Goal: Task Accomplishment & Management: Complete application form

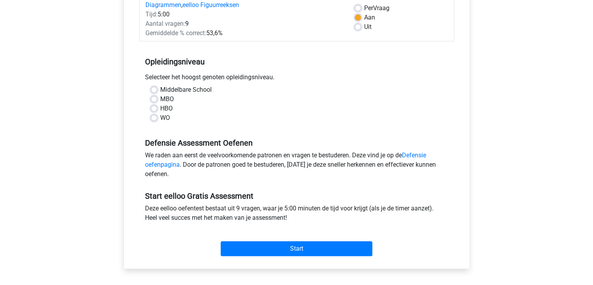
scroll to position [117, 0]
click at [187, 88] on label "Middelbare School" at bounding box center [185, 89] width 51 height 9
click at [157, 88] on input "Middelbare School" at bounding box center [154, 89] width 6 height 8
radio input "true"
click at [160, 106] on label "HBO" at bounding box center [166, 108] width 12 height 9
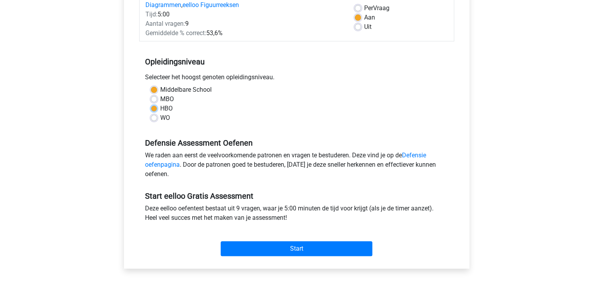
click at [156, 106] on input "HBO" at bounding box center [154, 108] width 6 height 8
radio input "true"
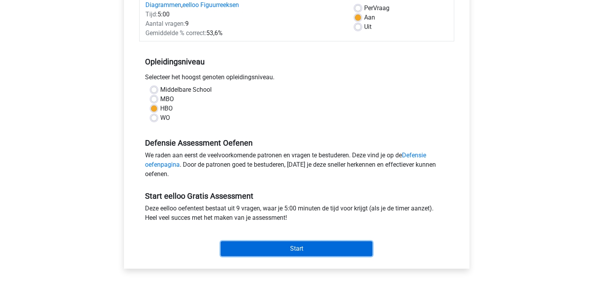
click at [264, 248] on input "Start" at bounding box center [297, 248] width 152 height 15
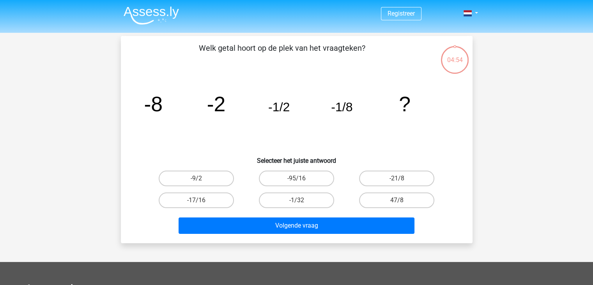
click at [299, 202] on input "-1/32" at bounding box center [298, 202] width 5 height 5
radio input "true"
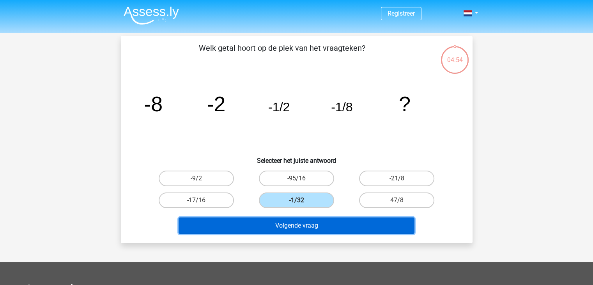
click at [313, 227] on button "Volgende vraag" at bounding box center [297, 225] width 236 height 16
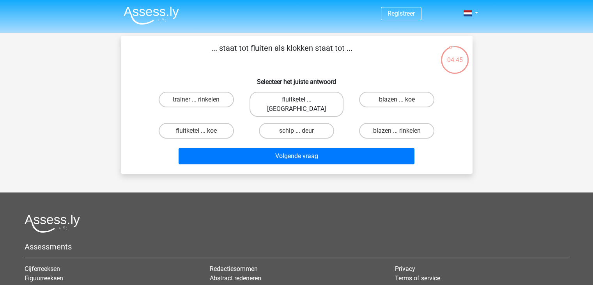
click at [309, 98] on label "fluitketel ... [GEOGRAPHIC_DATA]" at bounding box center [297, 104] width 94 height 25
click at [301, 99] on input "fluitketel ... [GEOGRAPHIC_DATA]" at bounding box center [298, 101] width 5 height 5
radio input "true"
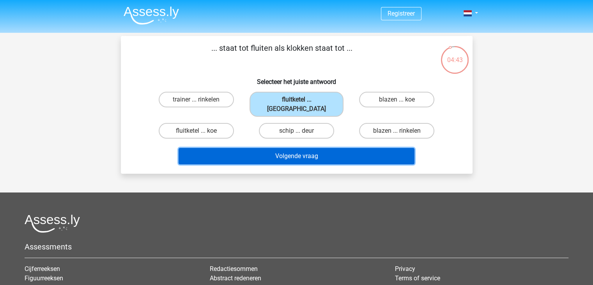
click at [329, 148] on button "Volgende vraag" at bounding box center [297, 156] width 236 height 16
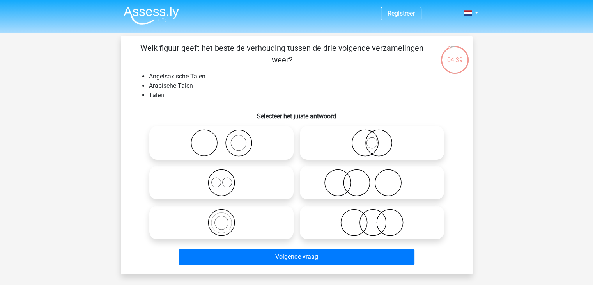
scroll to position [39, 0]
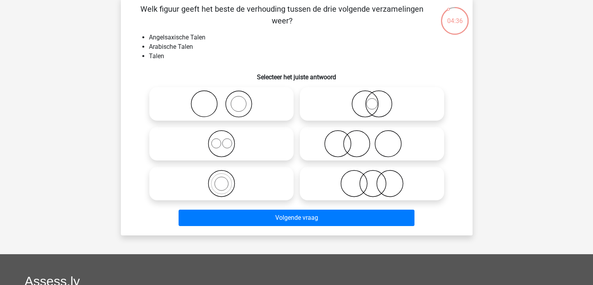
click at [250, 142] on icon at bounding box center [221, 143] width 138 height 27
click at [227, 140] on input "radio" at bounding box center [223, 137] width 5 height 5
radio input "true"
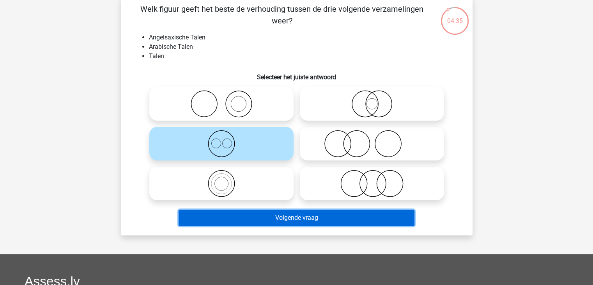
click at [309, 221] on button "Volgende vraag" at bounding box center [297, 217] width 236 height 16
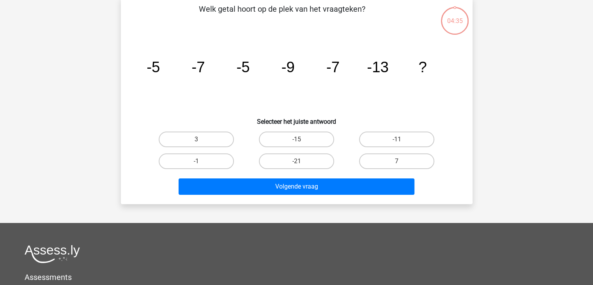
scroll to position [36, 0]
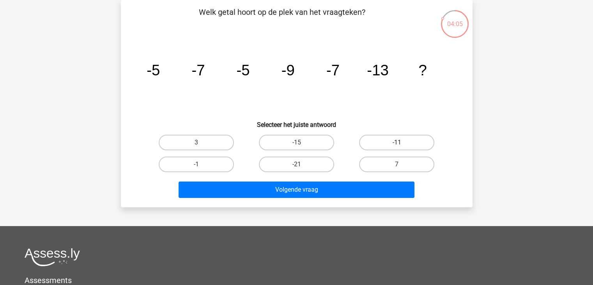
click at [411, 145] on label "-11" at bounding box center [396, 143] width 75 height 16
click at [402, 145] on input "-11" at bounding box center [399, 144] width 5 height 5
radio input "true"
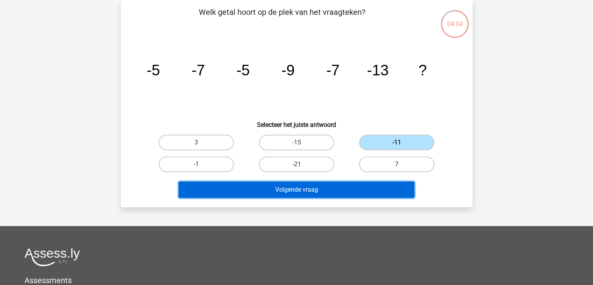
click at [328, 188] on button "Volgende vraag" at bounding box center [297, 189] width 236 height 16
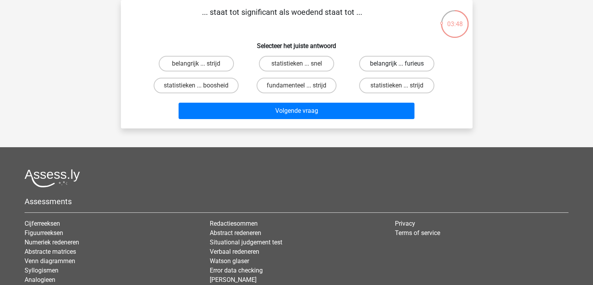
click at [395, 67] on label "belangrijk ... furieus" at bounding box center [396, 64] width 75 height 16
click at [397, 67] on input "belangrijk ... furieus" at bounding box center [399, 66] width 5 height 5
radio input "true"
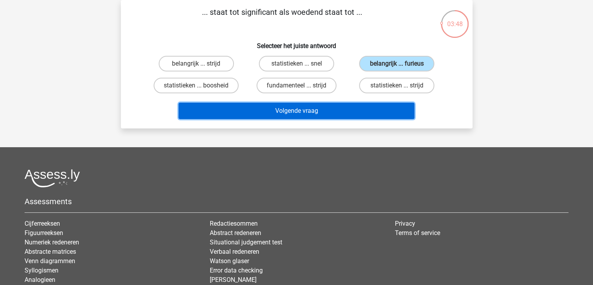
click at [398, 105] on button "Volgende vraag" at bounding box center [297, 111] width 236 height 16
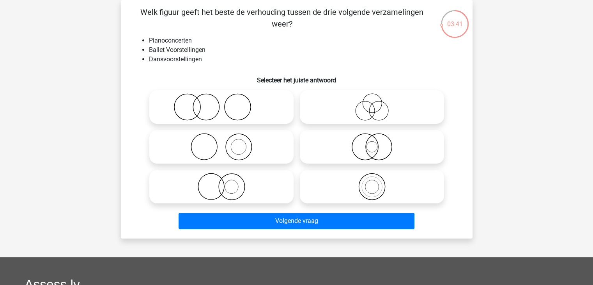
click at [381, 192] on icon at bounding box center [372, 186] width 138 height 27
click at [377, 182] on input "radio" at bounding box center [374, 179] width 5 height 5
radio input "true"
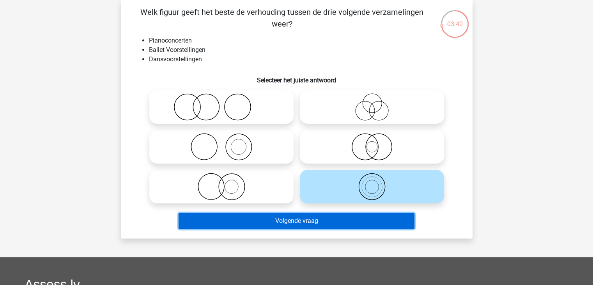
click at [383, 213] on button "Volgende vraag" at bounding box center [297, 221] width 236 height 16
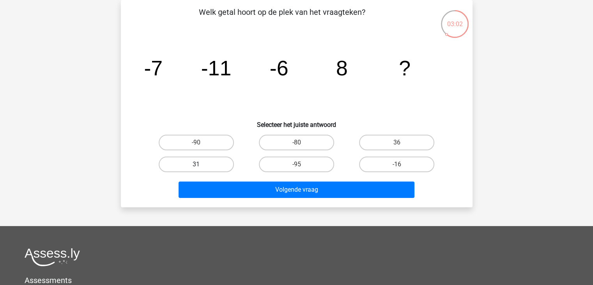
click at [215, 161] on label "31" at bounding box center [196, 164] width 75 height 16
click at [201, 164] on input "31" at bounding box center [198, 166] width 5 height 5
radio input "true"
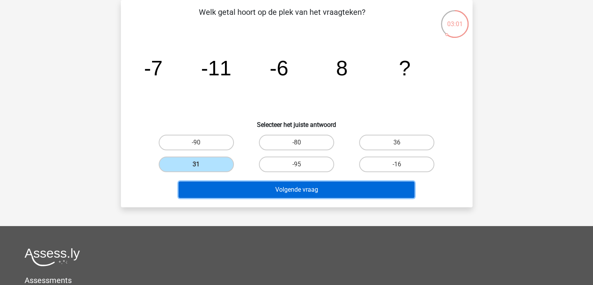
click at [257, 189] on button "Volgende vraag" at bounding box center [297, 189] width 236 height 16
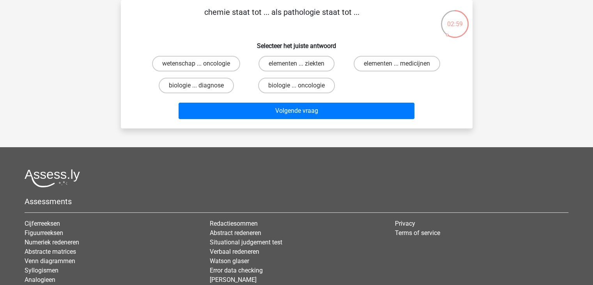
scroll to position [0, 0]
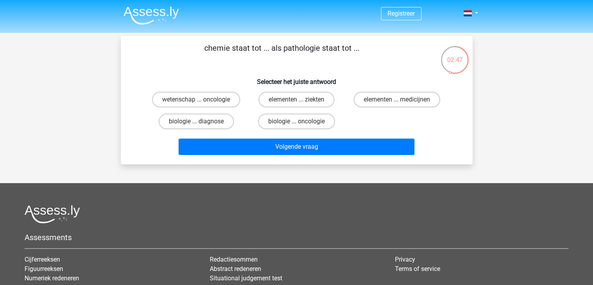
drag, startPoint x: 223, startPoint y: 101, endPoint x: 237, endPoint y: 111, distance: 16.9
click at [223, 102] on label "wetenschap ... oncologie" at bounding box center [196, 100] width 88 height 16
click at [201, 102] on input "wetenschap ... oncologie" at bounding box center [198, 101] width 5 height 5
radio input "true"
click at [258, 137] on div "Volgende vraag" at bounding box center [296, 145] width 327 height 26
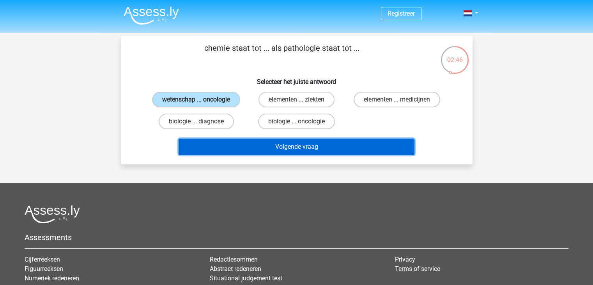
click at [258, 138] on button "Volgende vraag" at bounding box center [297, 146] width 236 height 16
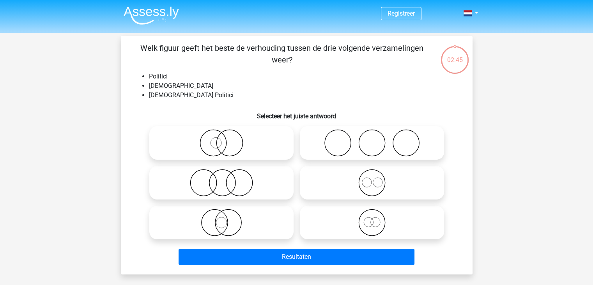
scroll to position [36, 0]
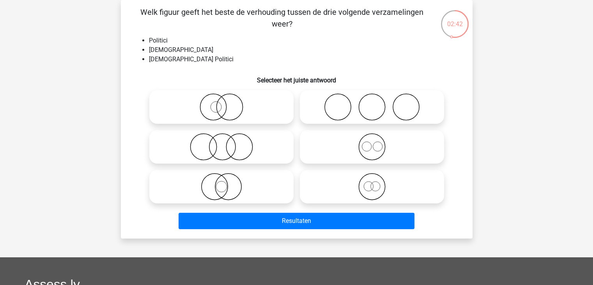
click at [374, 144] on icon at bounding box center [372, 146] width 138 height 27
click at [374, 143] on input "radio" at bounding box center [374, 140] width 5 height 5
radio input "true"
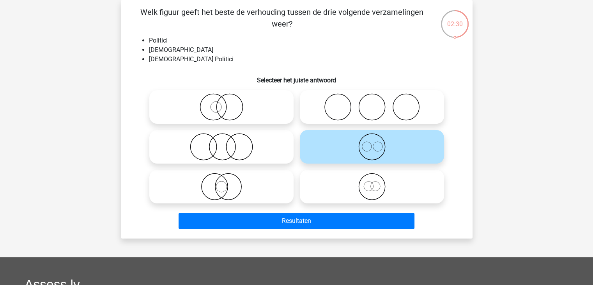
click at [380, 183] on icon at bounding box center [372, 186] width 138 height 27
click at [377, 182] on input "radio" at bounding box center [374, 179] width 5 height 5
radio input "true"
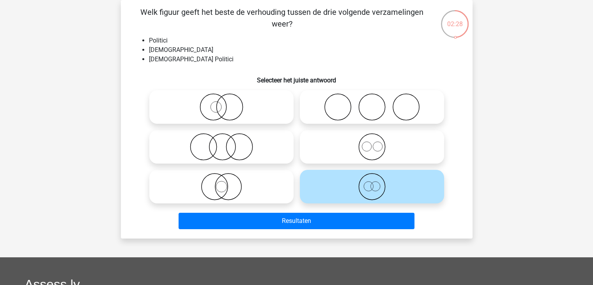
click at [380, 158] on icon at bounding box center [372, 146] width 138 height 27
click at [377, 143] on input "radio" at bounding box center [374, 140] width 5 height 5
radio input "true"
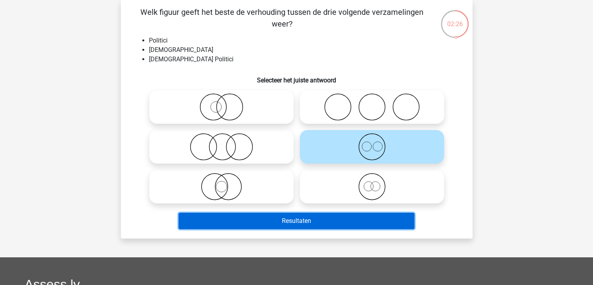
click at [331, 214] on button "Resultaten" at bounding box center [297, 221] width 236 height 16
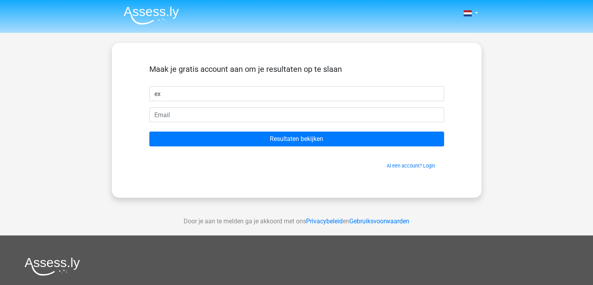
type input "e"
type input "lool"
drag, startPoint x: 289, startPoint y: 110, endPoint x: 291, endPoint y: 119, distance: 8.3
click at [291, 114] on form "Maak je gratis account aan om je resultaten op te slaan lool Resultaten bekijke…" at bounding box center [296, 116] width 295 height 105
click at [292, 127] on form "Maak je gratis account aan om je resultaten op te slaan lool Resultaten bekijke…" at bounding box center [296, 116] width 295 height 105
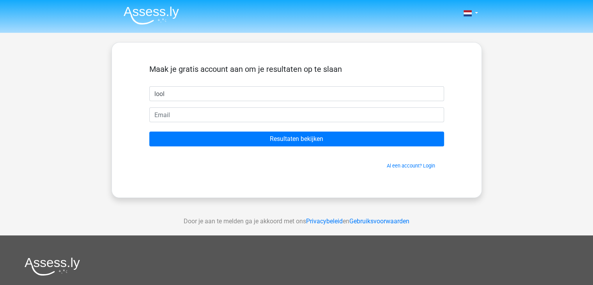
click at [295, 122] on form "Maak je gratis account aan om je resultaten op te slaan lool Resultaten bekijke…" at bounding box center [296, 116] width 295 height 105
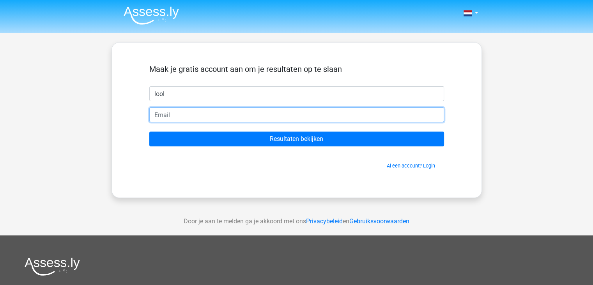
click at [296, 115] on input "email" at bounding box center [296, 114] width 295 height 15
type input "exizzmk@gmail.com"
click at [149, 131] on input "Resultaten bekijken" at bounding box center [296, 138] width 295 height 15
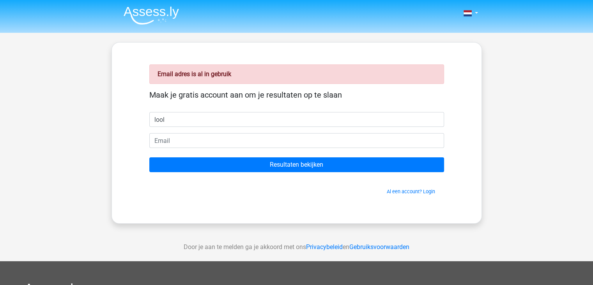
type input "lool"
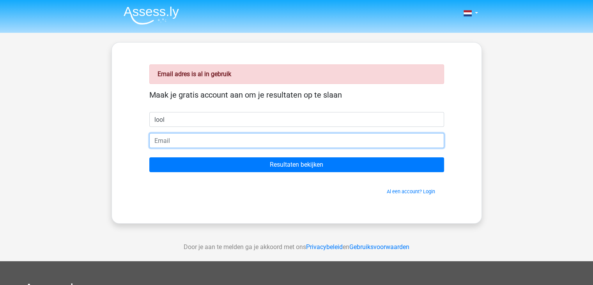
click at [217, 135] on input "email" at bounding box center [296, 140] width 295 height 15
click at [193, 139] on input "mitchelbonaire@gmail.com" at bounding box center [296, 140] width 295 height 15
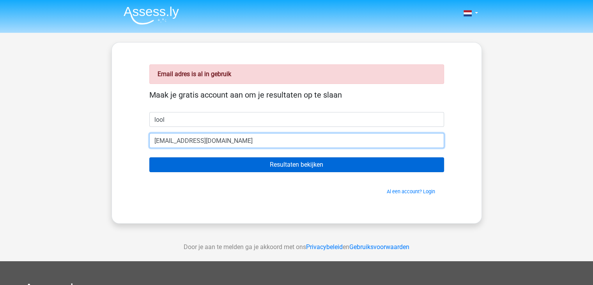
type input "mitchelbonaie@gmail.com"
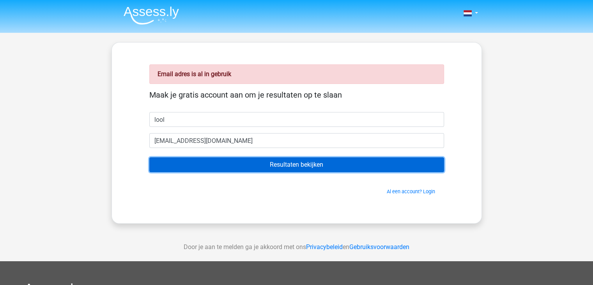
click at [230, 168] on input "Resultaten bekijken" at bounding box center [296, 164] width 295 height 15
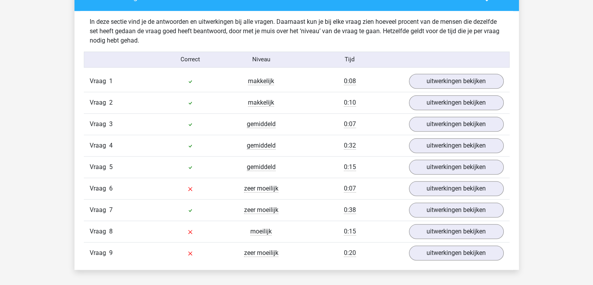
scroll to position [858, 0]
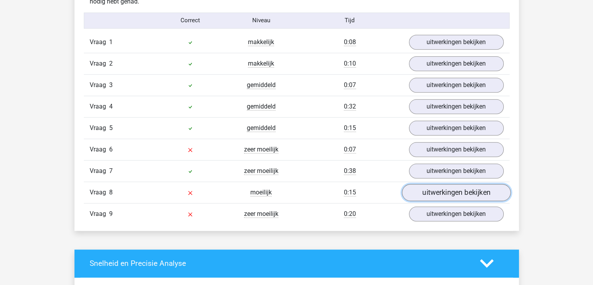
click at [449, 194] on link "uitwerkingen bekijken" at bounding box center [456, 192] width 109 height 17
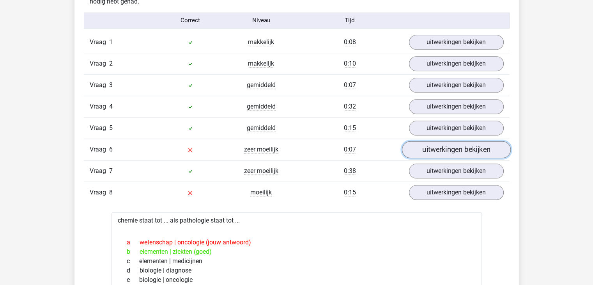
click at [441, 148] on link "uitwerkingen bekijken" at bounding box center [456, 149] width 109 height 17
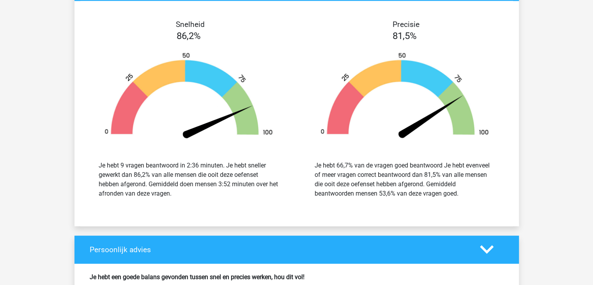
scroll to position [1482, 0]
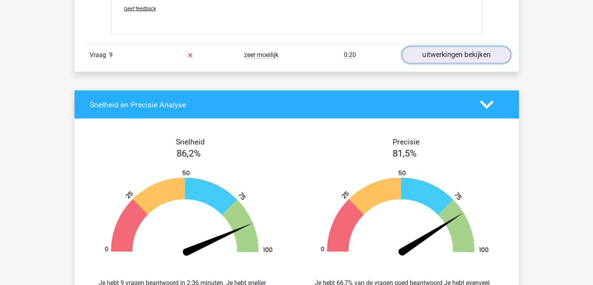
click at [486, 64] on link "uitwerkingen bekijken" at bounding box center [456, 54] width 109 height 17
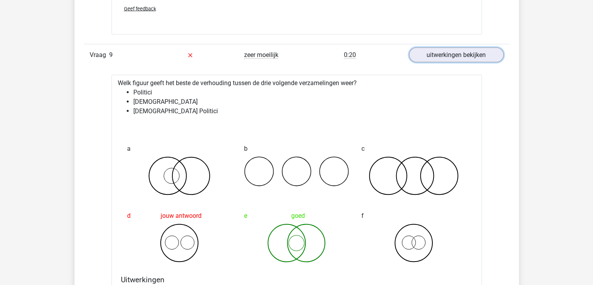
scroll to position [1521, 0]
